Goal: Task Accomplishment & Management: Manage account settings

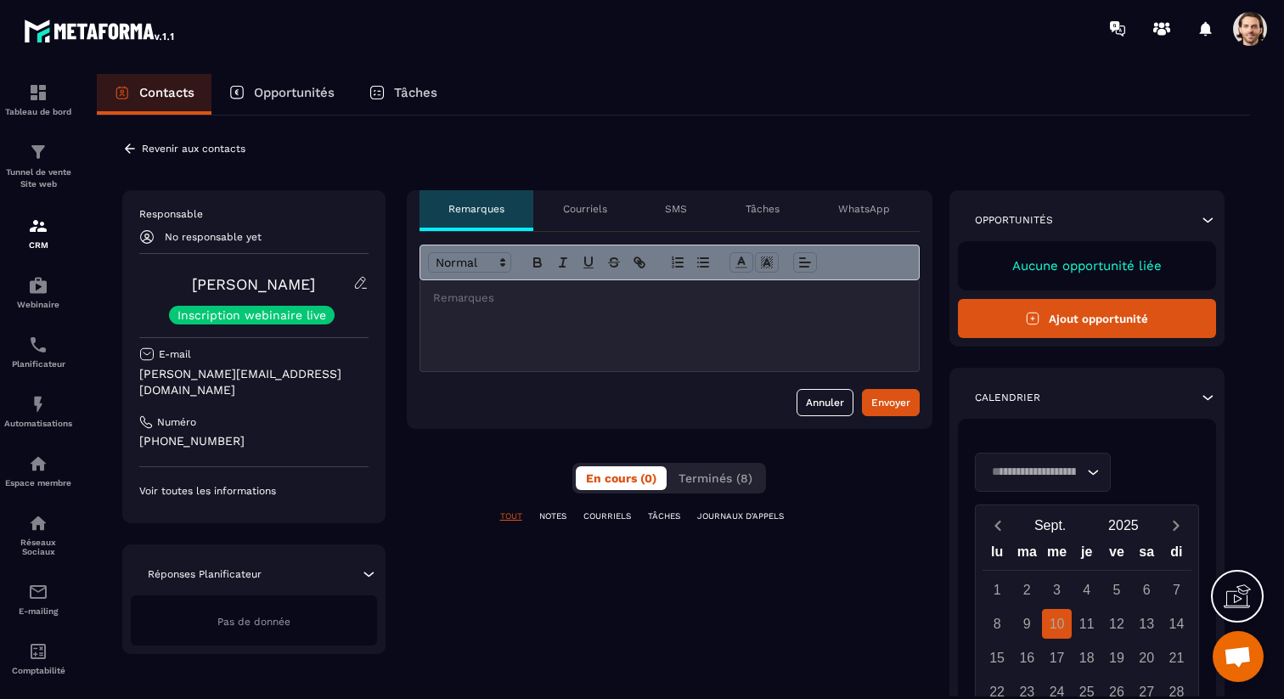
scroll to position [103, 0]
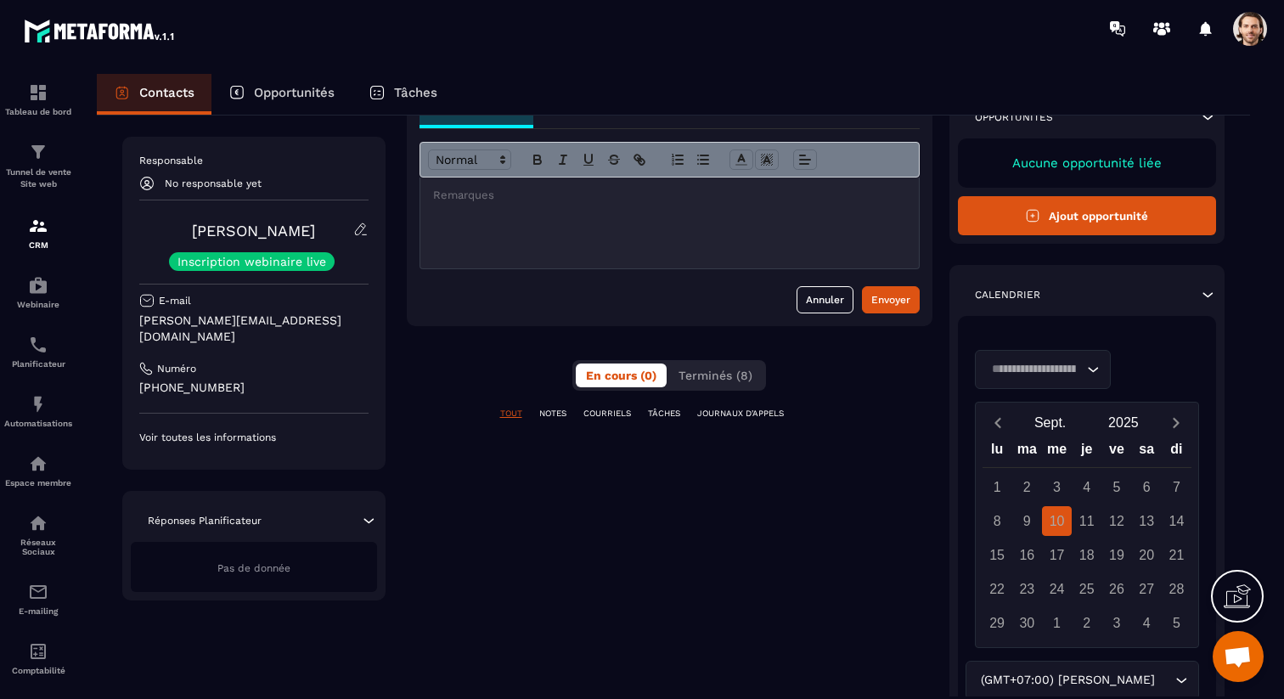
click at [1068, 369] on div "Search for option" at bounding box center [1034, 369] width 100 height 19
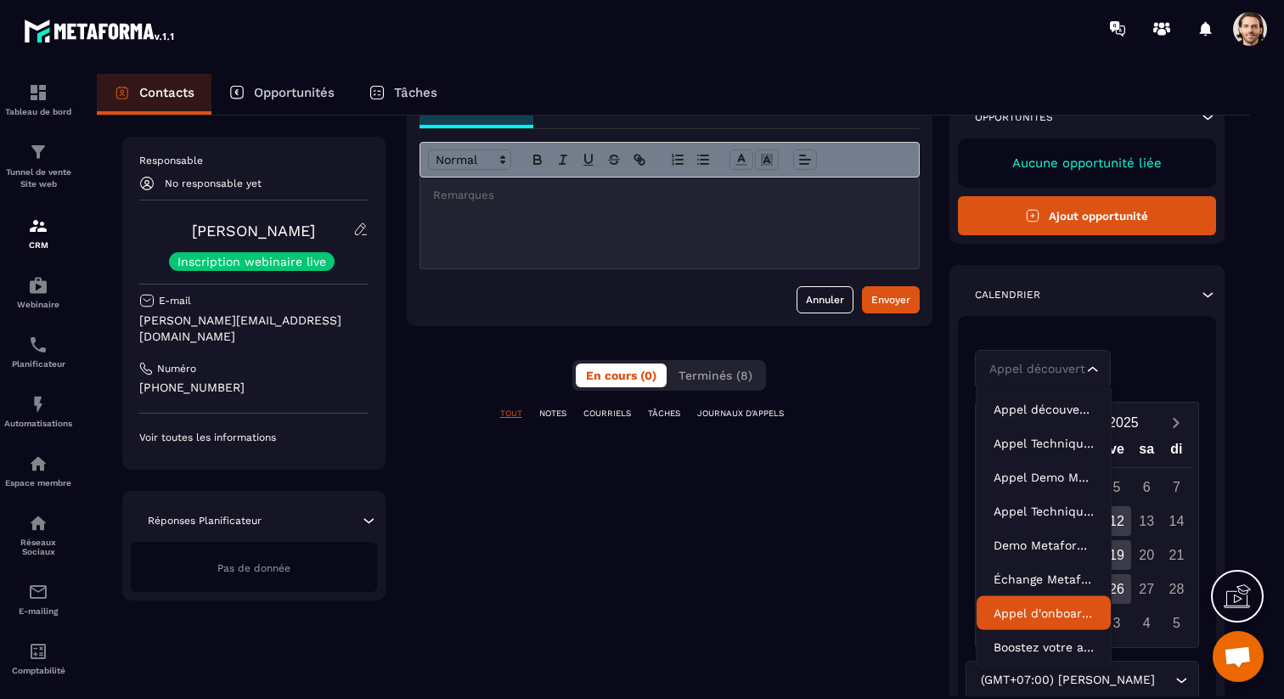
click at [1032, 605] on p "Appel d'onboarding" at bounding box center [1044, 613] width 100 height 17
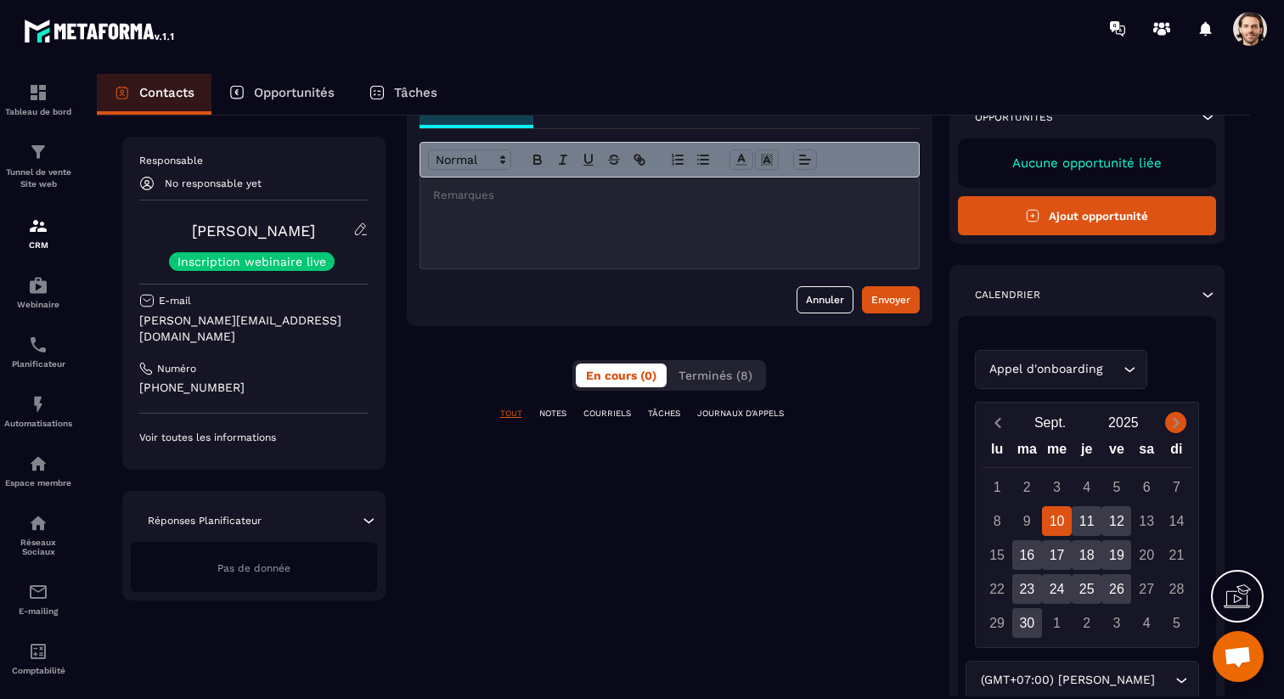
click at [1172, 425] on icon "Next month" at bounding box center [1176, 422] width 17 height 17
click at [575, 613] on div "**********" at bounding box center [670, 477] width 526 height 781
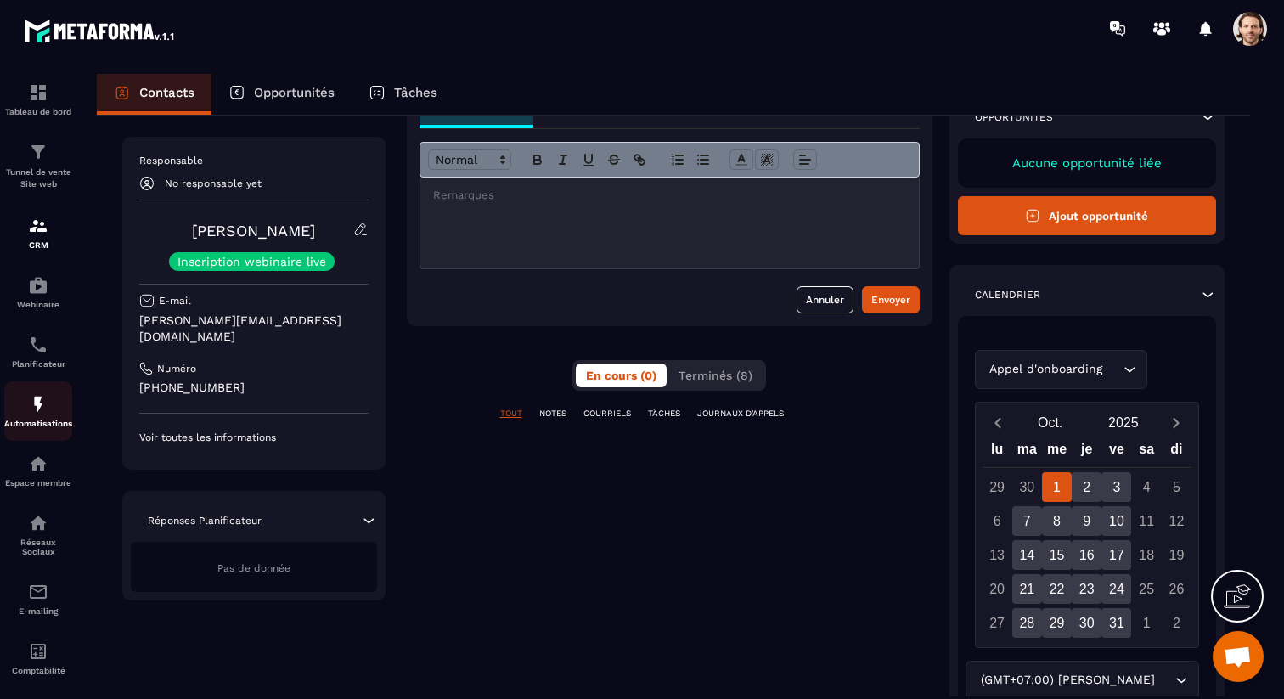
click at [45, 414] on img at bounding box center [38, 404] width 20 height 20
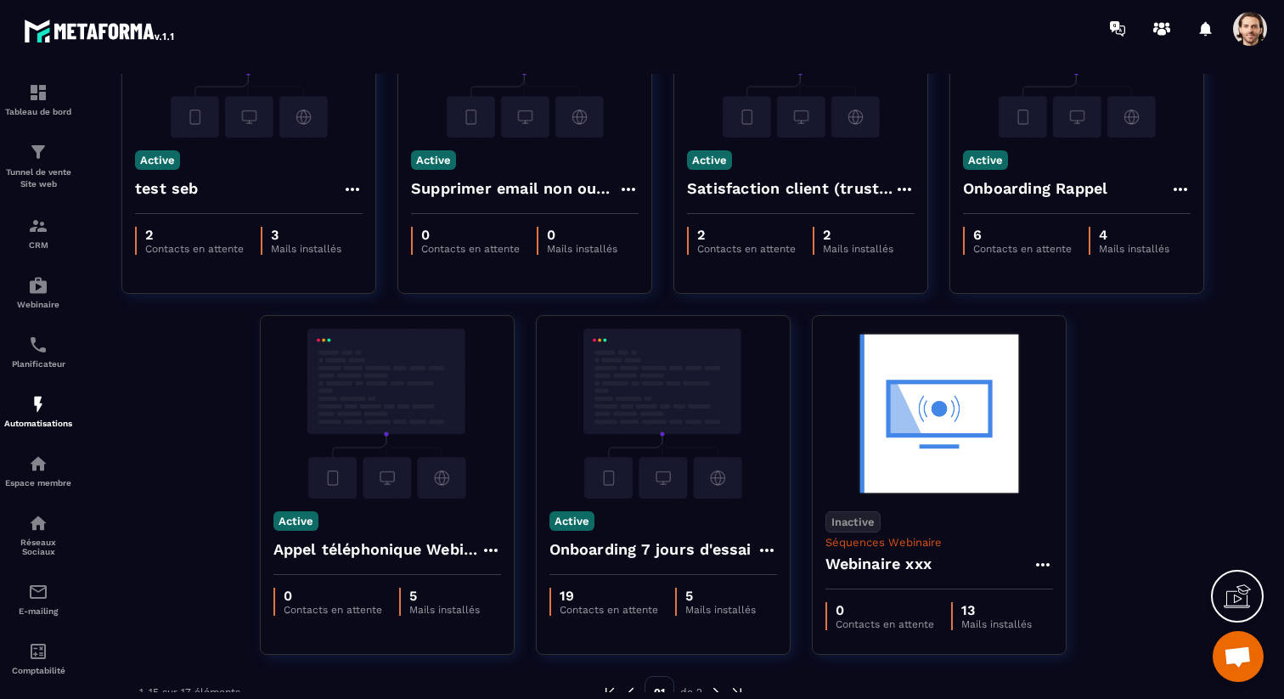
scroll to position [921, 0]
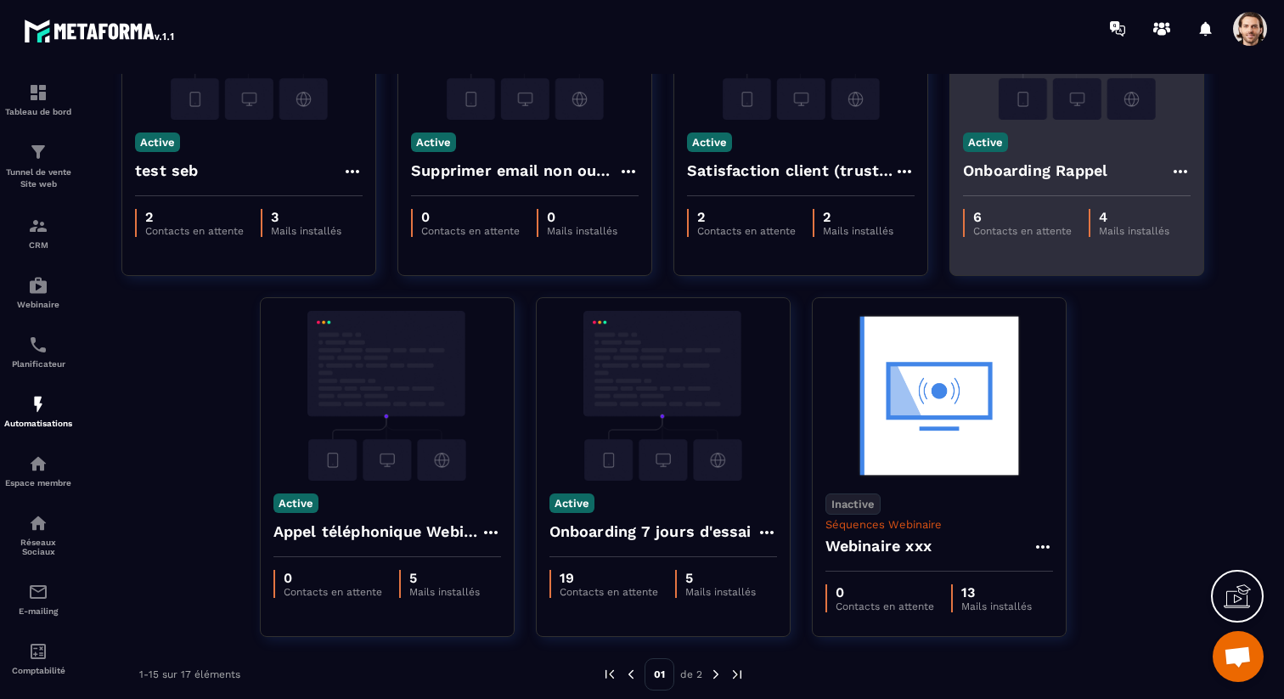
click at [1082, 160] on h4 "Onboarding Rappel" at bounding box center [1035, 171] width 144 height 24
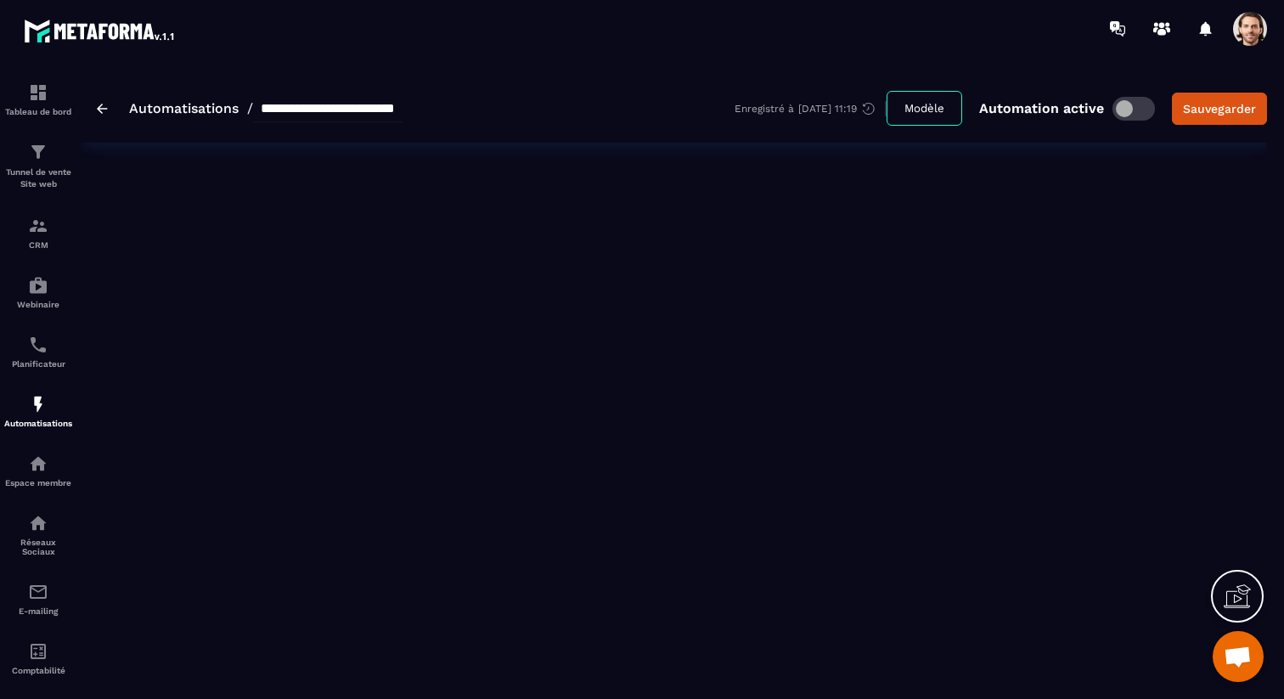
type input "**********"
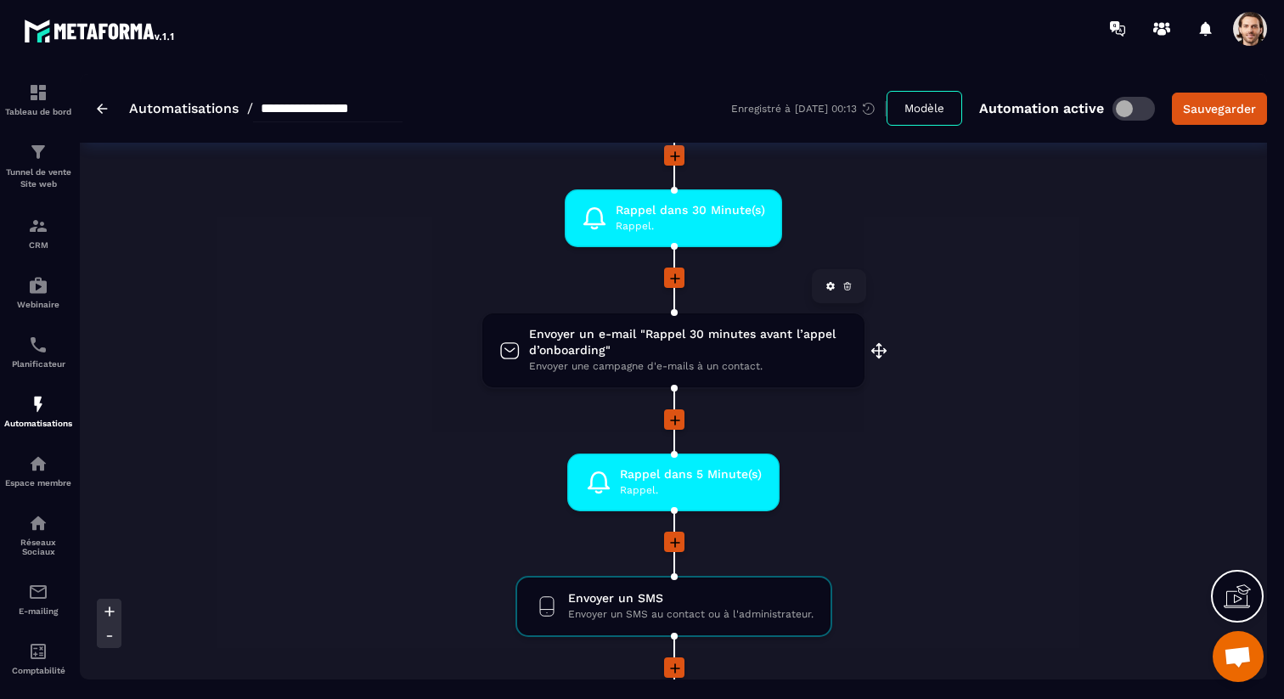
scroll to position [830, 0]
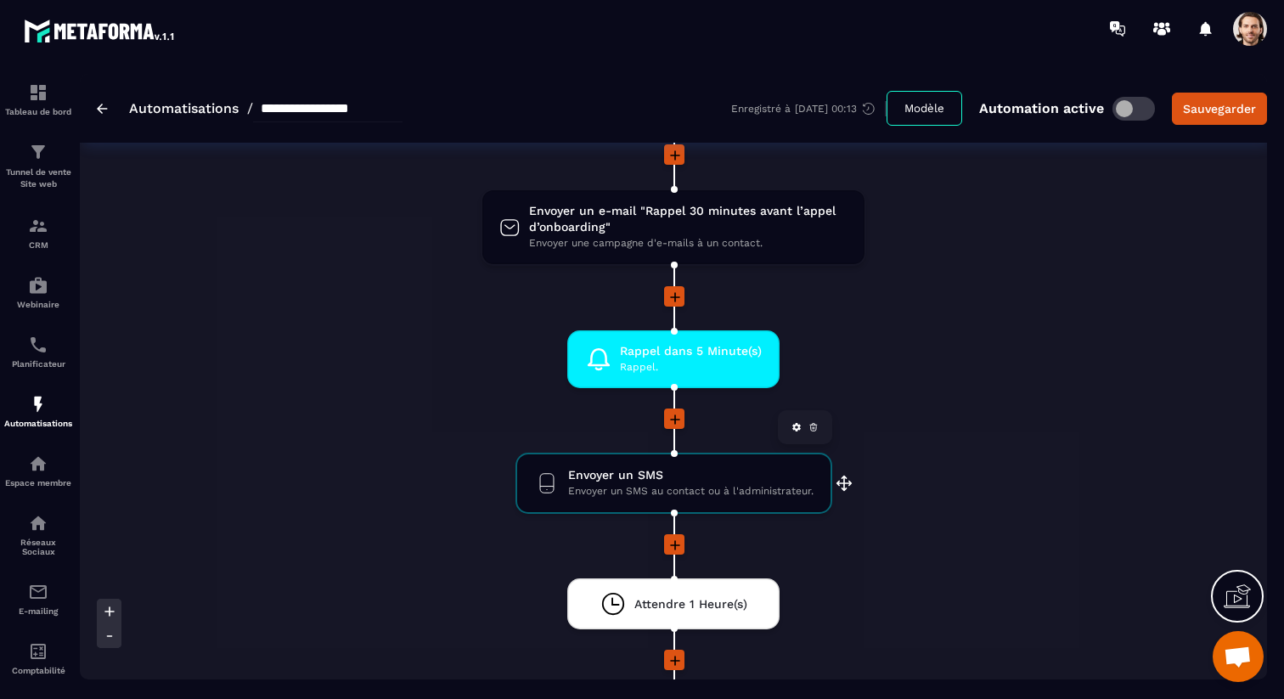
click at [682, 476] on span "Envoyer un SMS" at bounding box center [690, 475] width 245 height 16
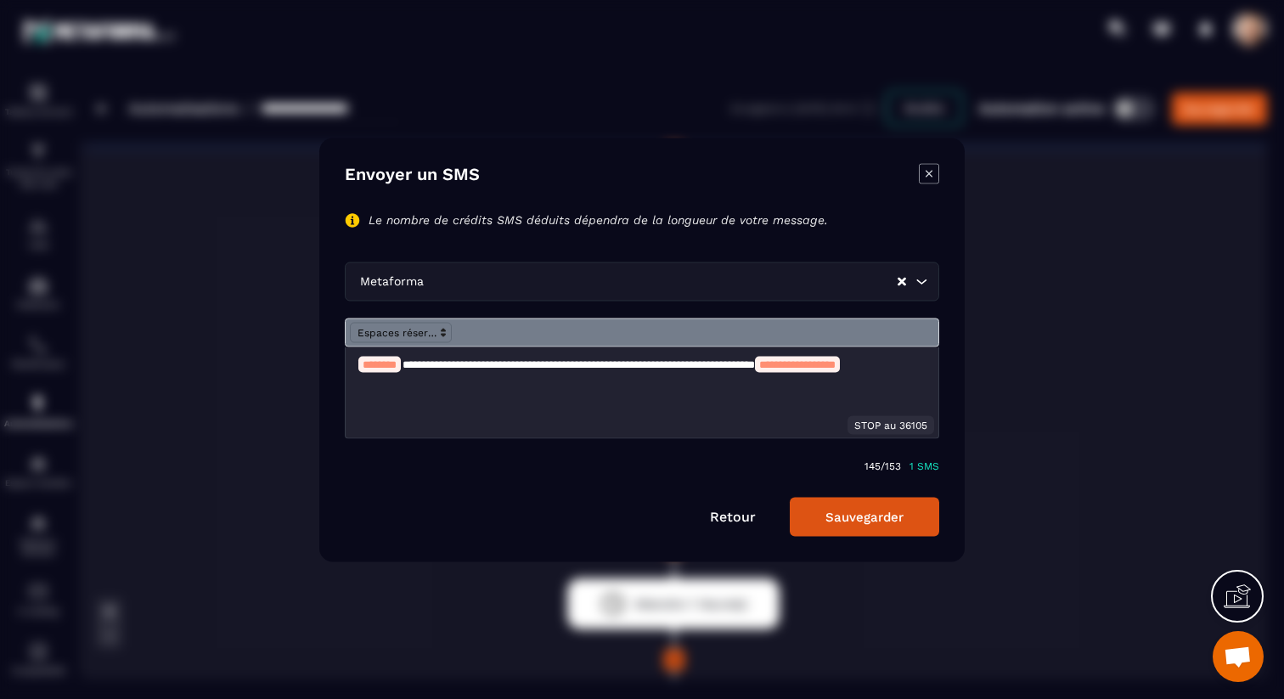
click at [927, 172] on icon "Modal window" at bounding box center [929, 173] width 20 height 20
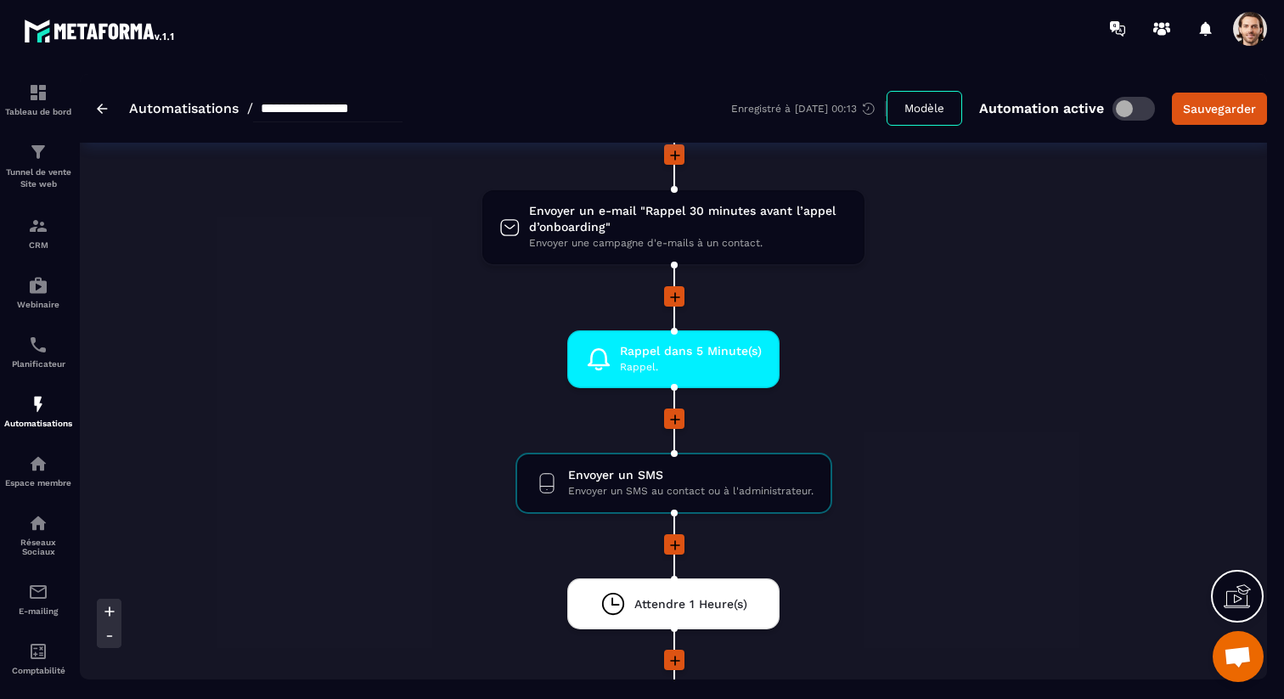
click at [1257, 38] on span at bounding box center [1250, 29] width 34 height 34
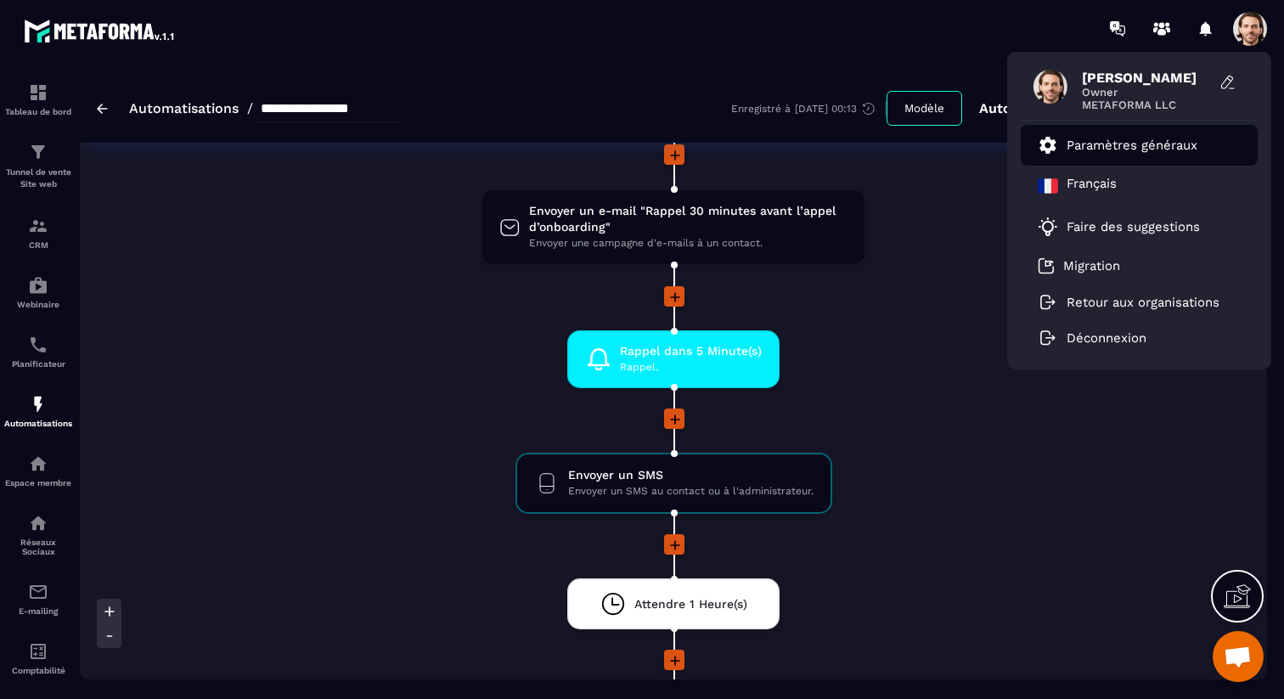
click at [1164, 149] on p "Paramètres généraux" at bounding box center [1132, 145] width 131 height 15
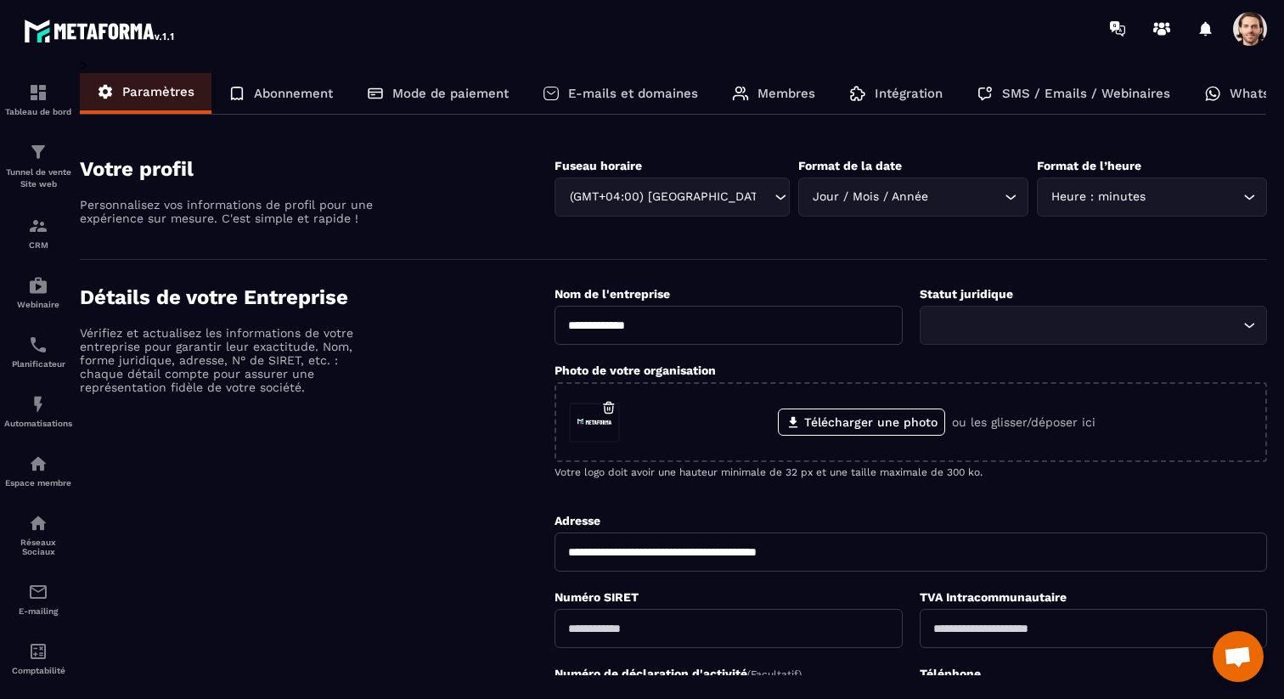
click at [1126, 146] on section "Votre profil Personnalisez vos informations de profil pour une expérience sur m…" at bounding box center [673, 196] width 1187 height 128
click at [1085, 105] on div "SMS / Emails / Webinaires" at bounding box center [1074, 93] width 228 height 41
